Goal: Transaction & Acquisition: Purchase product/service

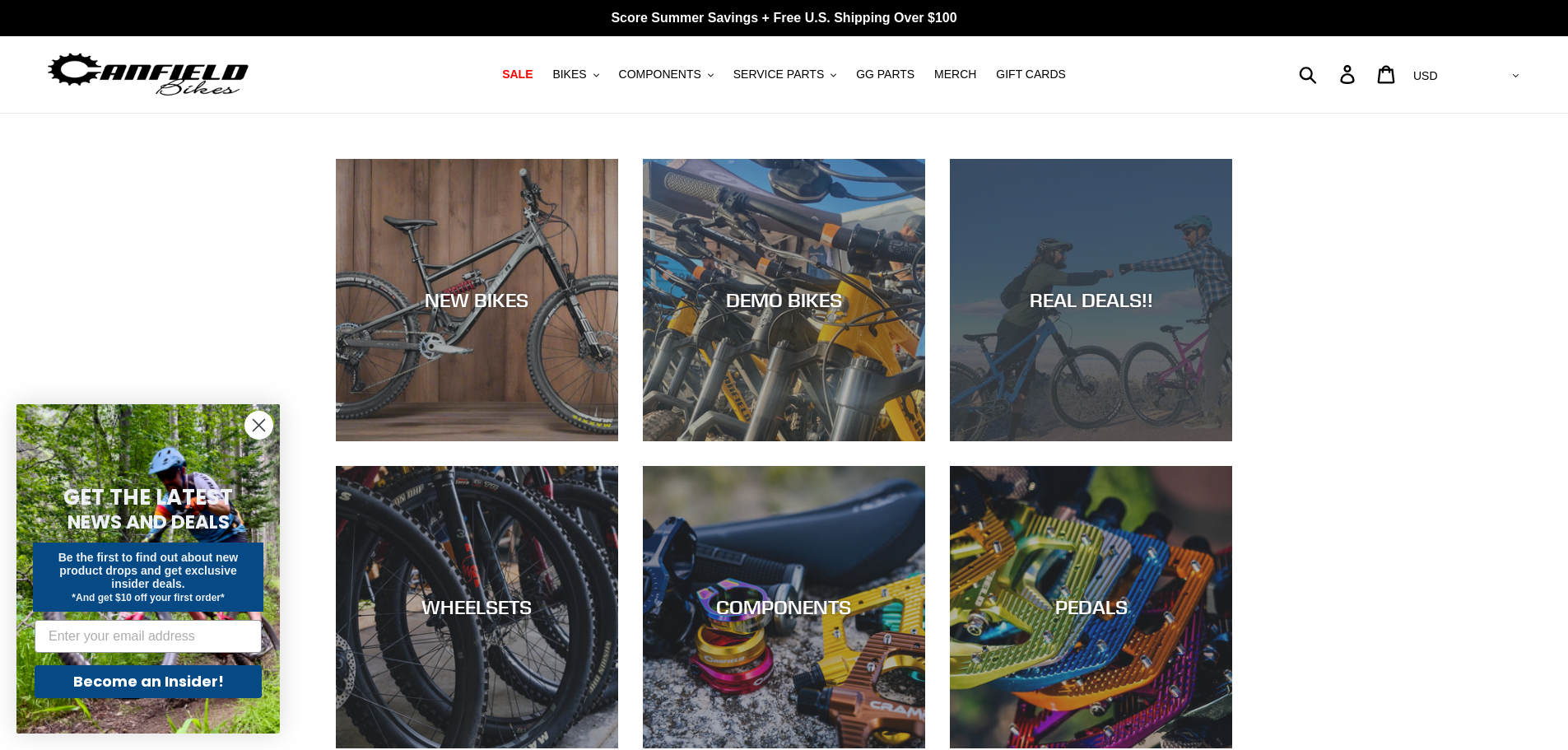
click at [1064, 441] on div "REAL DEALS!!" at bounding box center [1091, 441] width 282 height 0
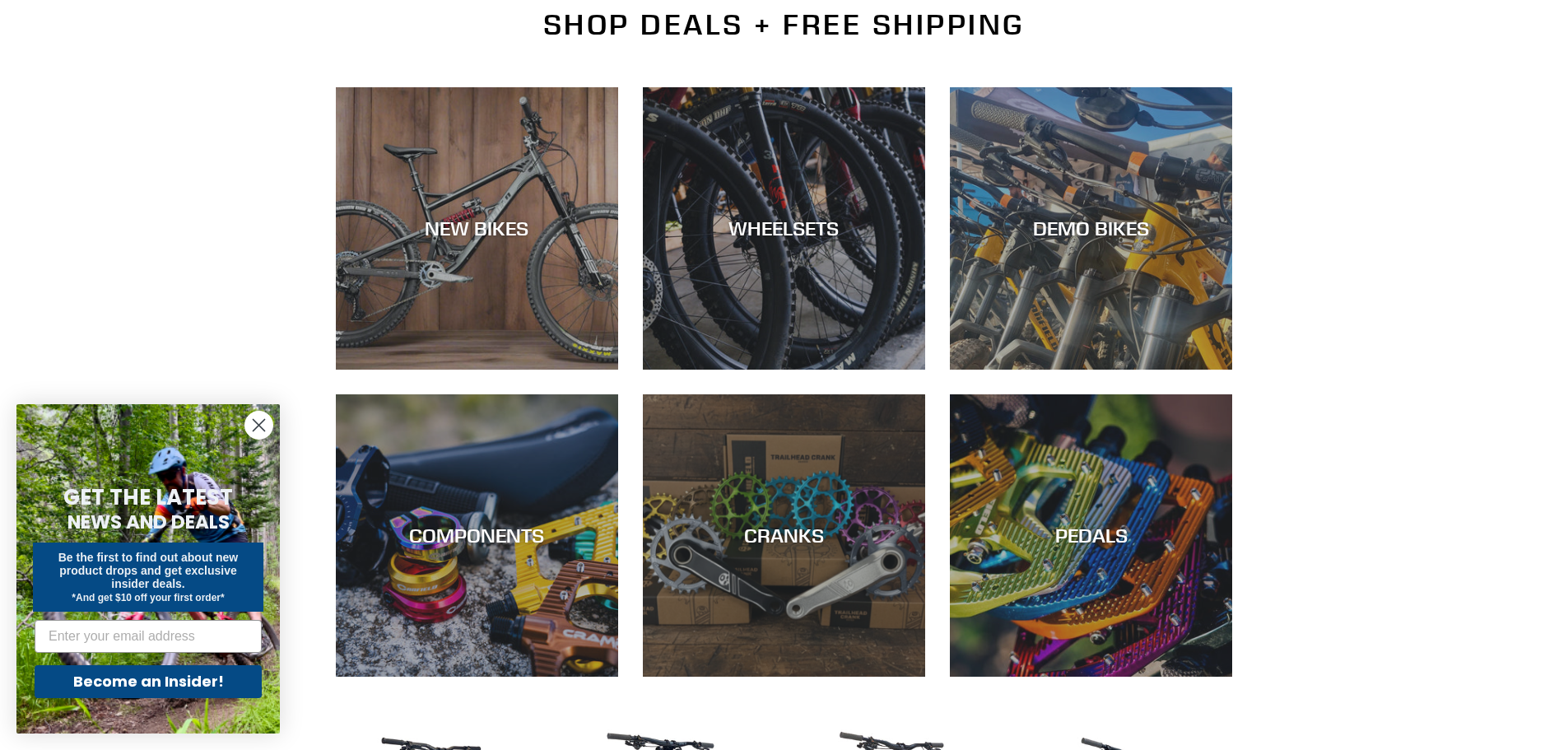
scroll to position [411, 0]
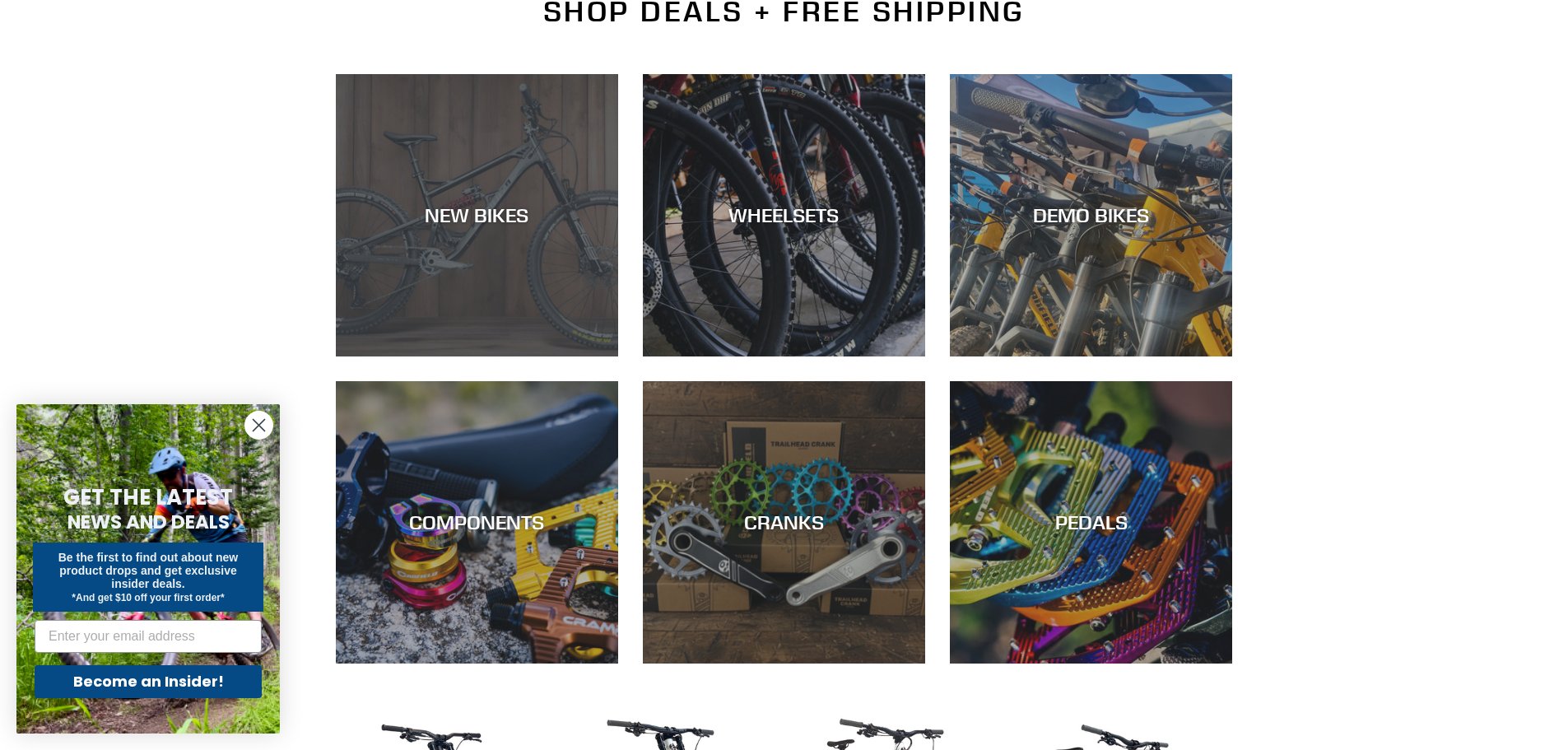
click at [413, 356] on div "NEW BIKES" at bounding box center [476, 356] width 282 height 0
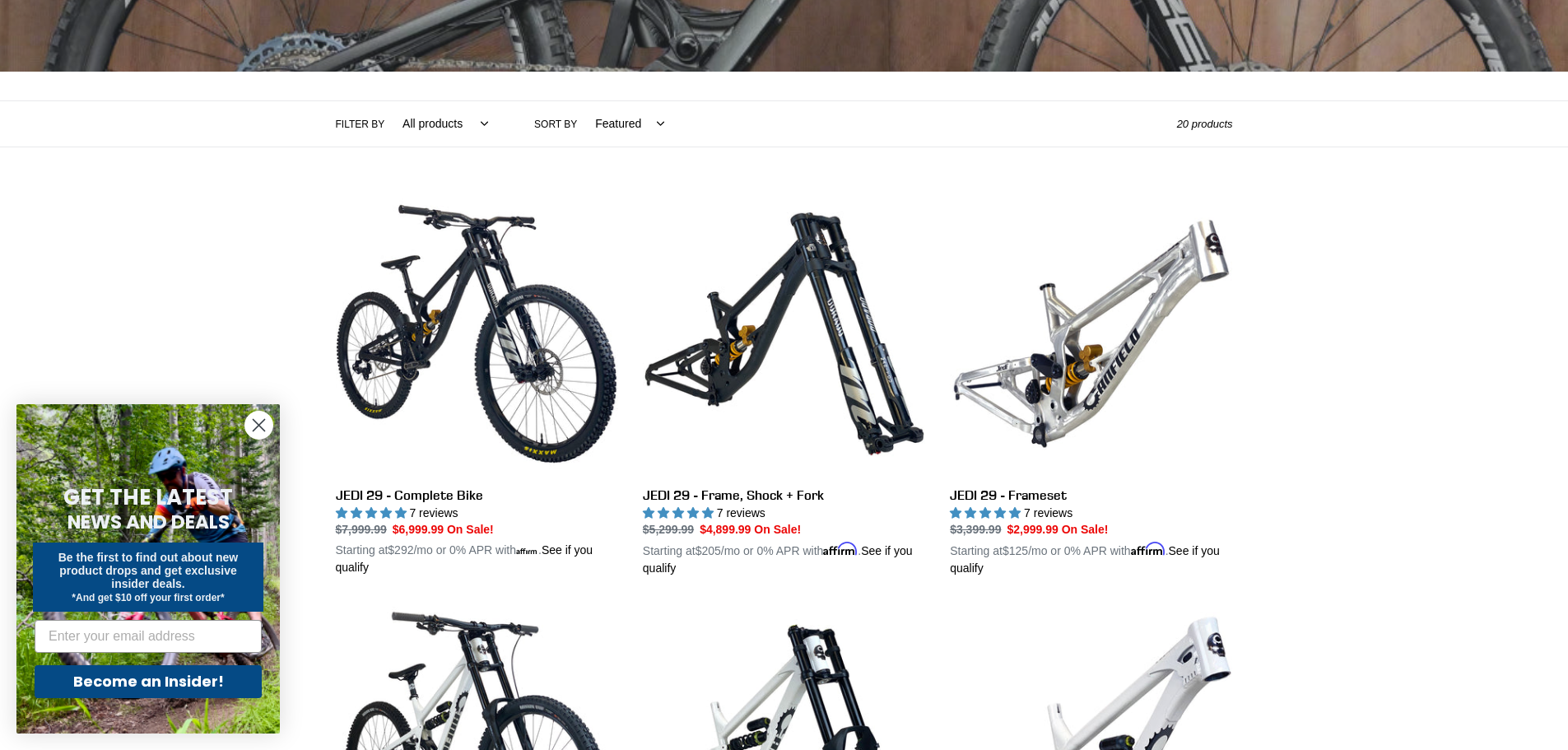
scroll to position [329, 0]
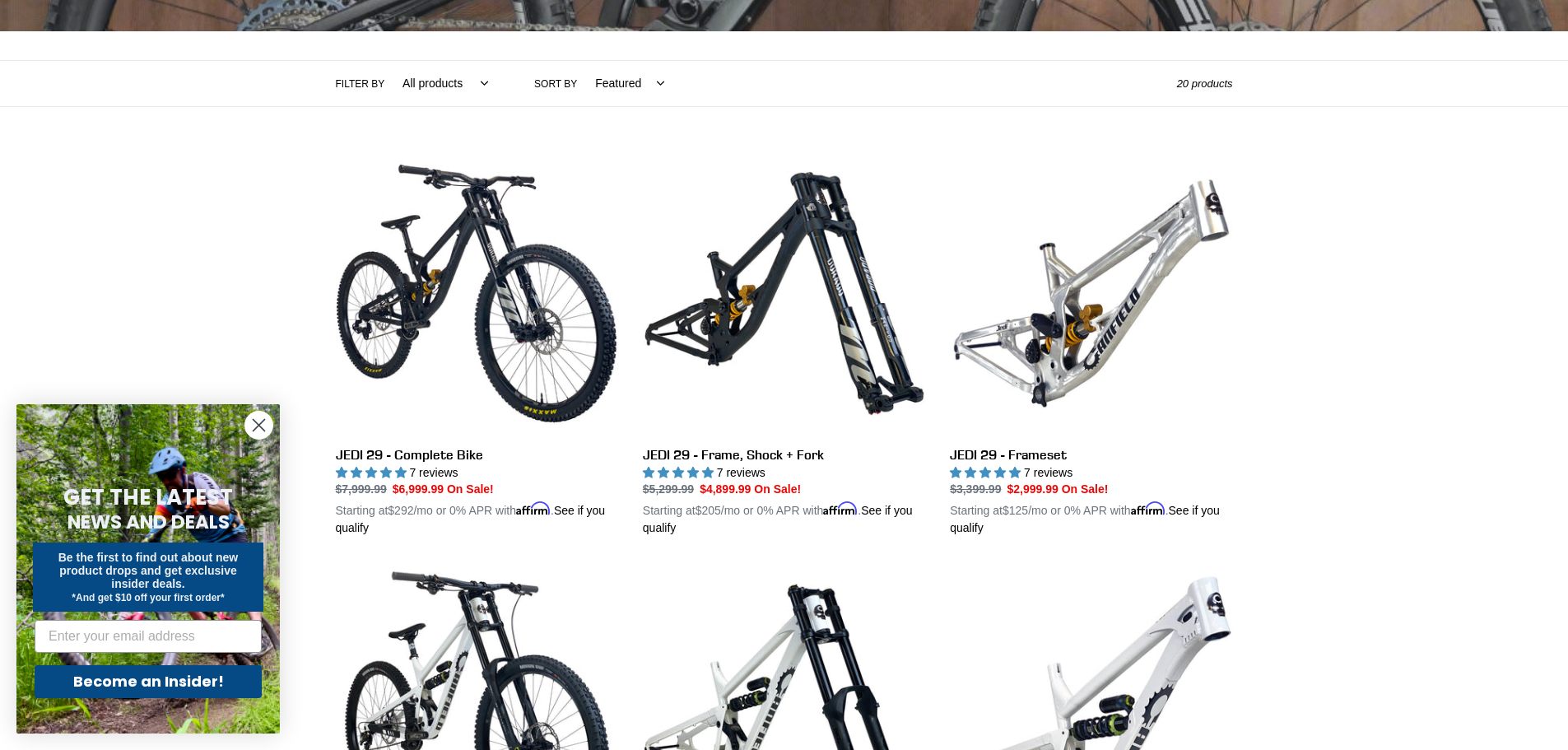
click at [258, 424] on icon "Close dialog" at bounding box center [259, 426] width 12 height 12
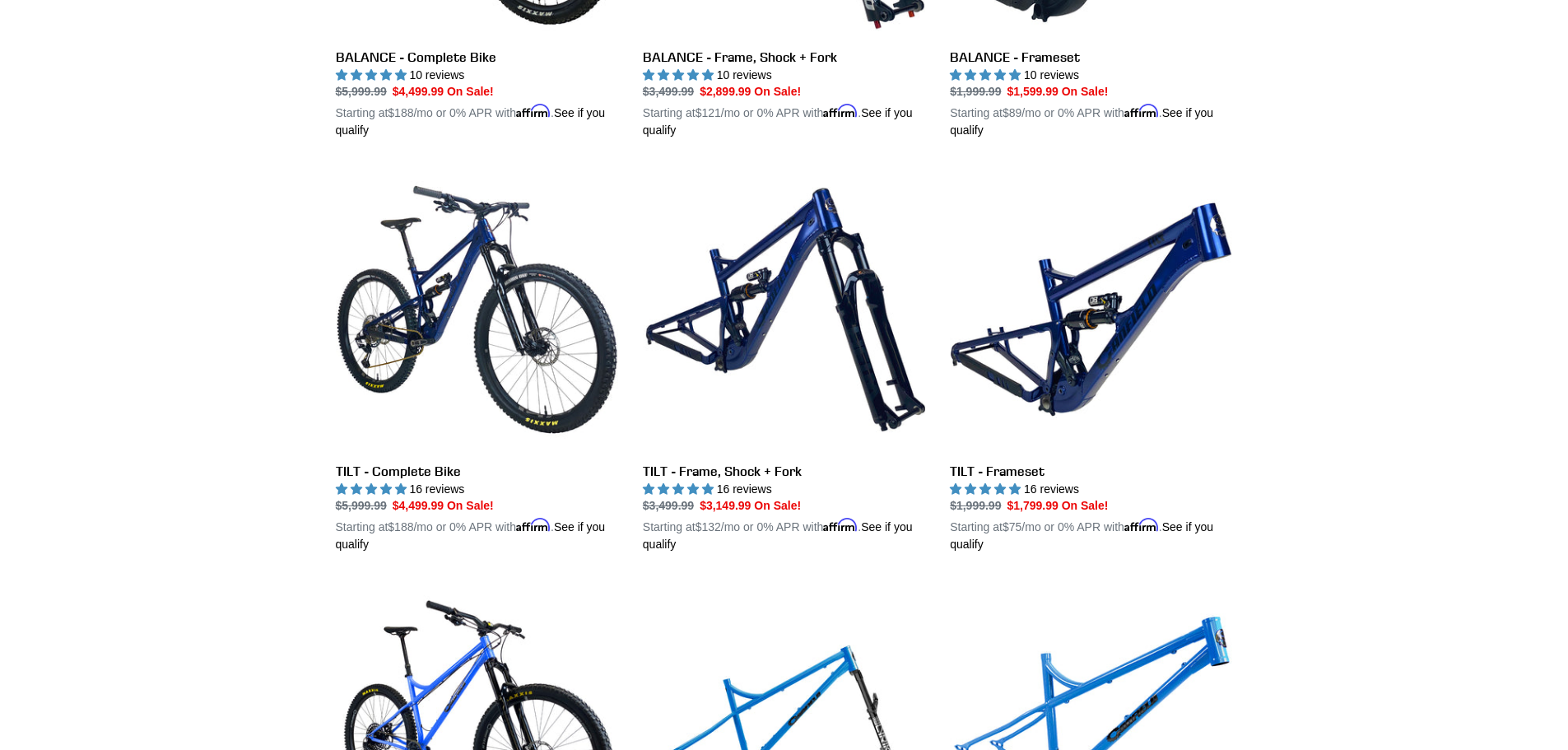
scroll to position [1975, 0]
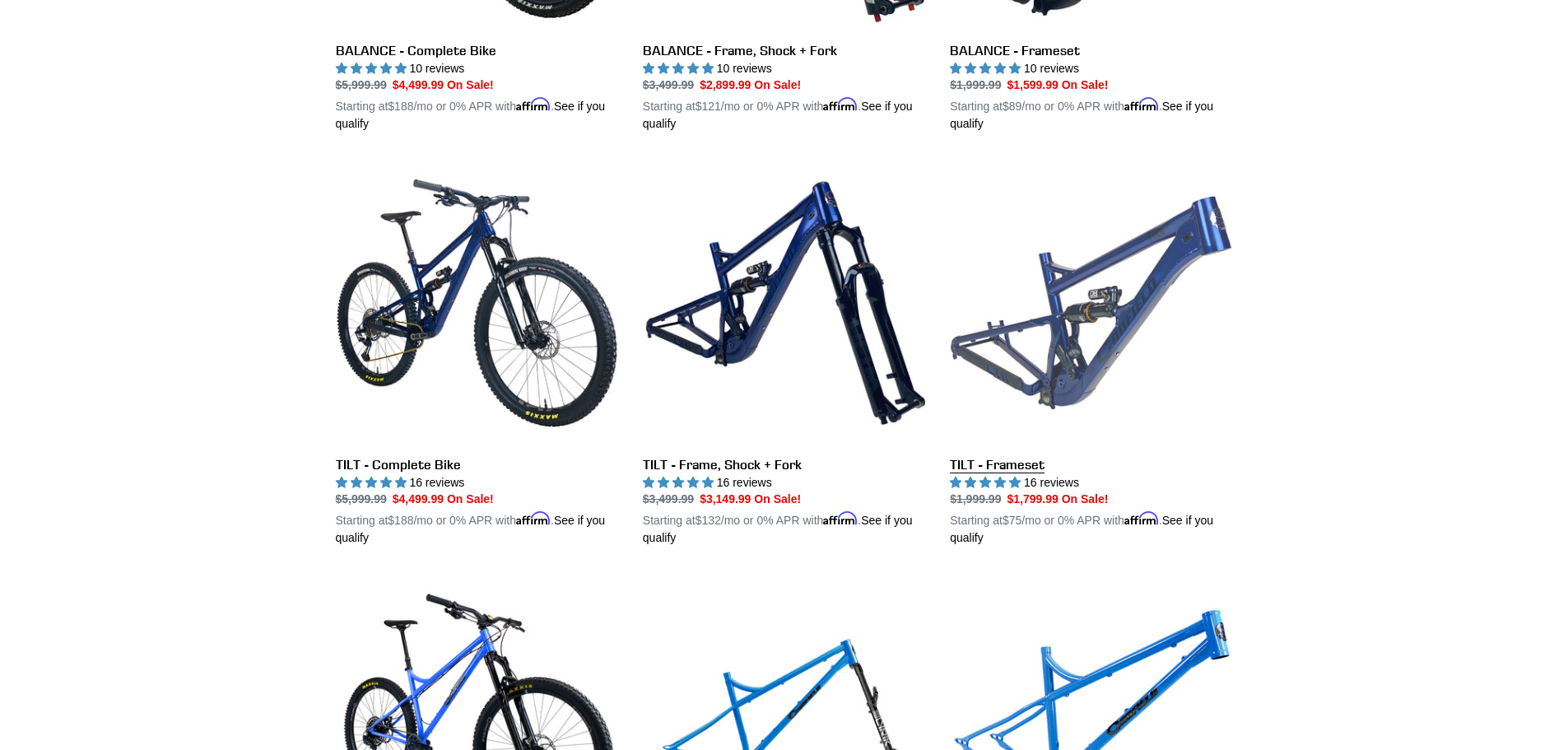
click at [1107, 328] on link "TILT - Frameset" at bounding box center [1091, 353] width 282 height 385
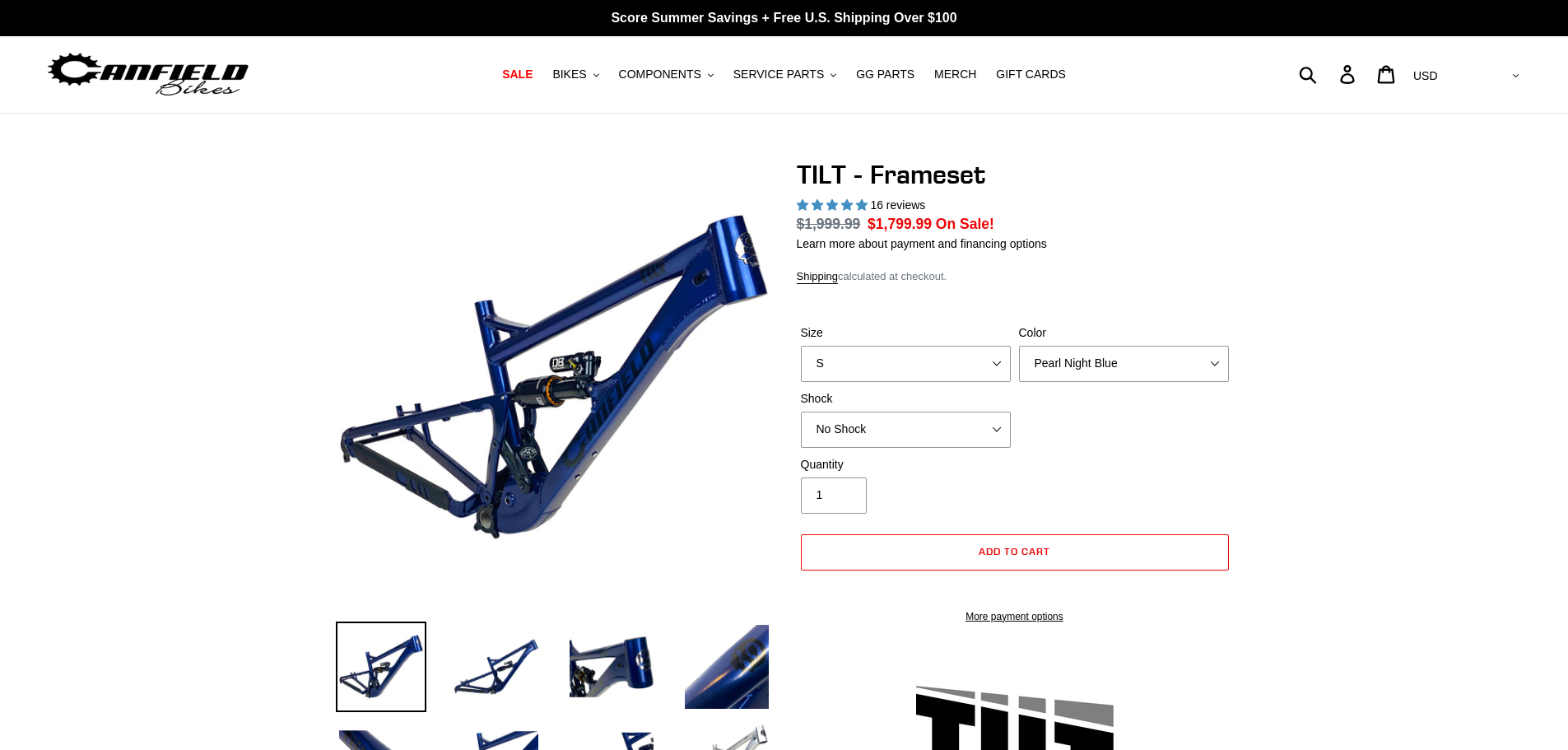
select select "highest-rating"
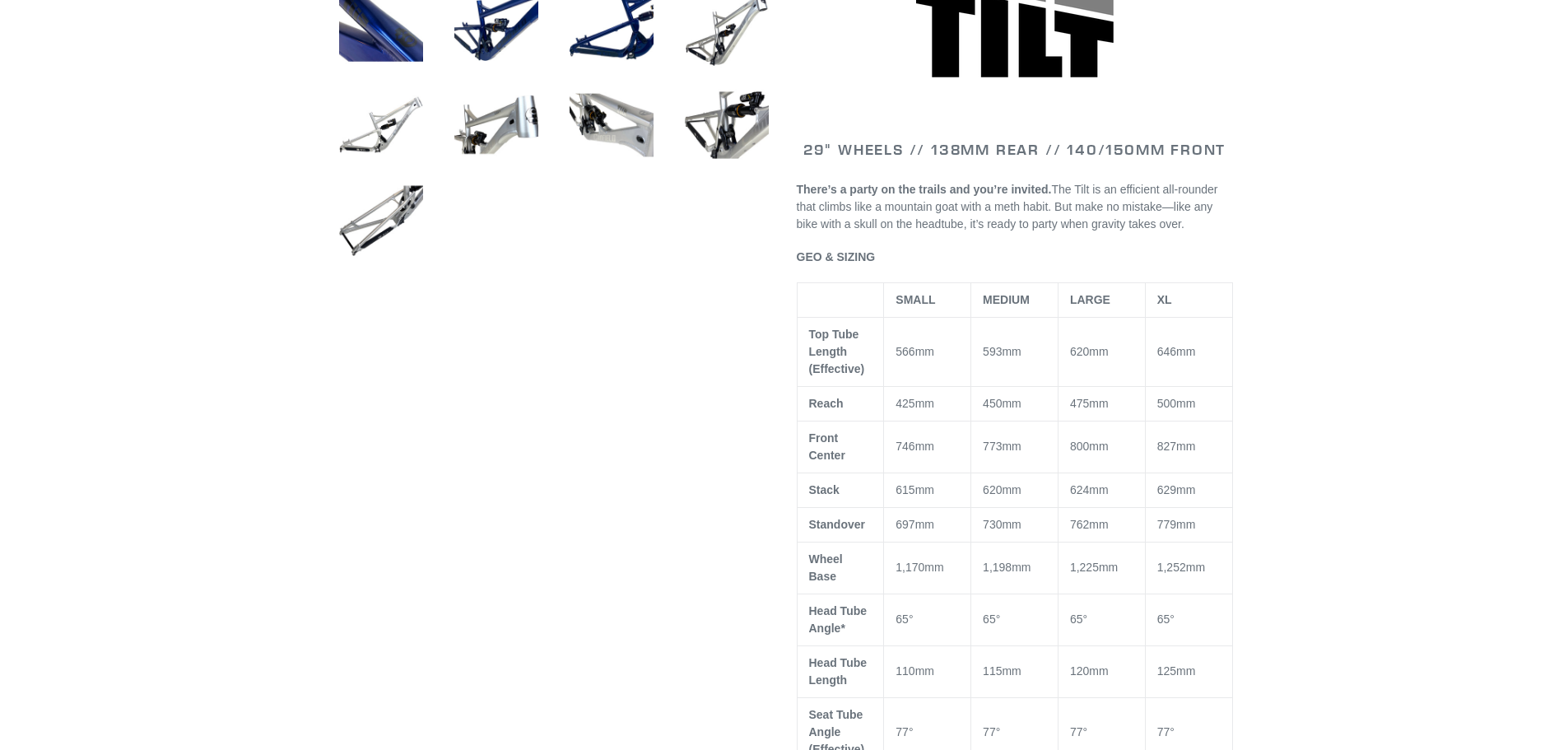
scroll to position [740, 0]
